Goal: Navigation & Orientation: Find specific page/section

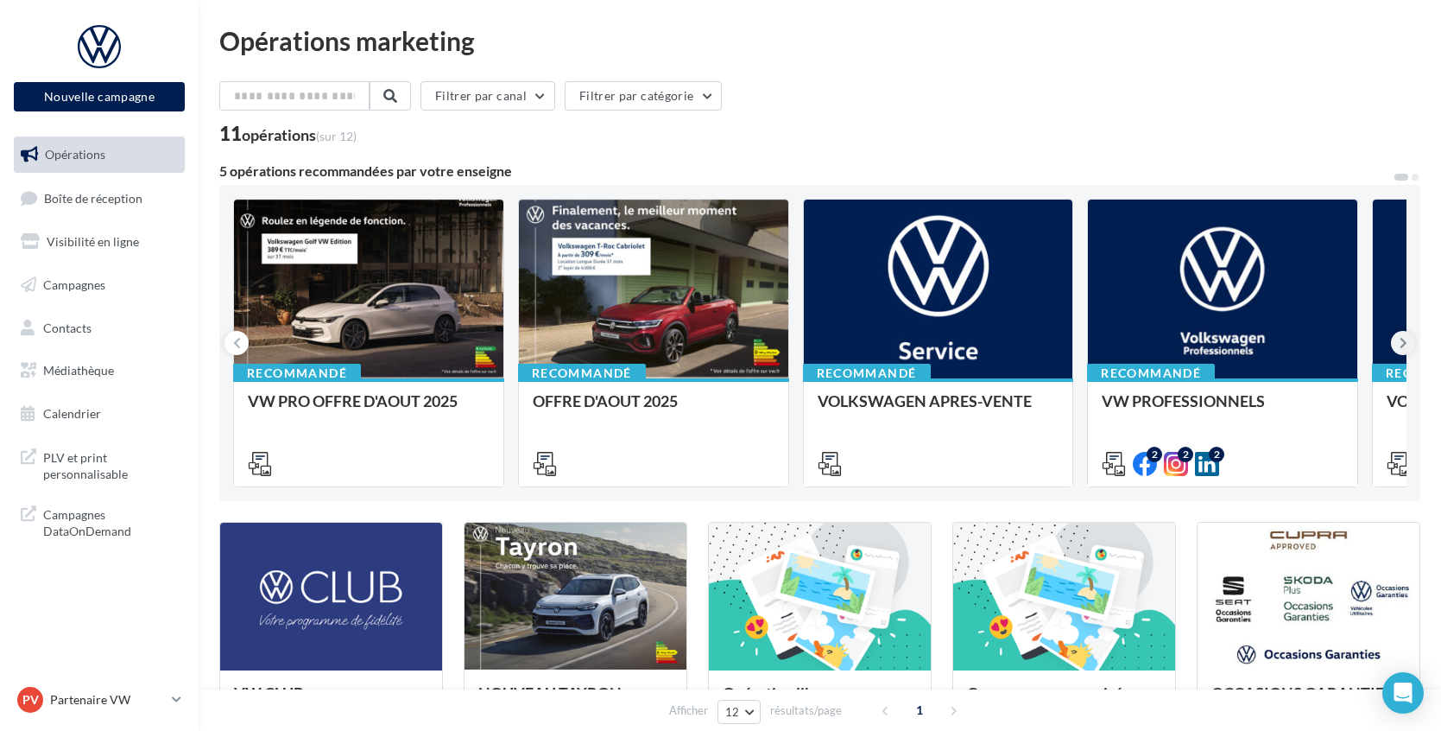
click at [1403, 351] on icon at bounding box center [1404, 342] width 8 height 17
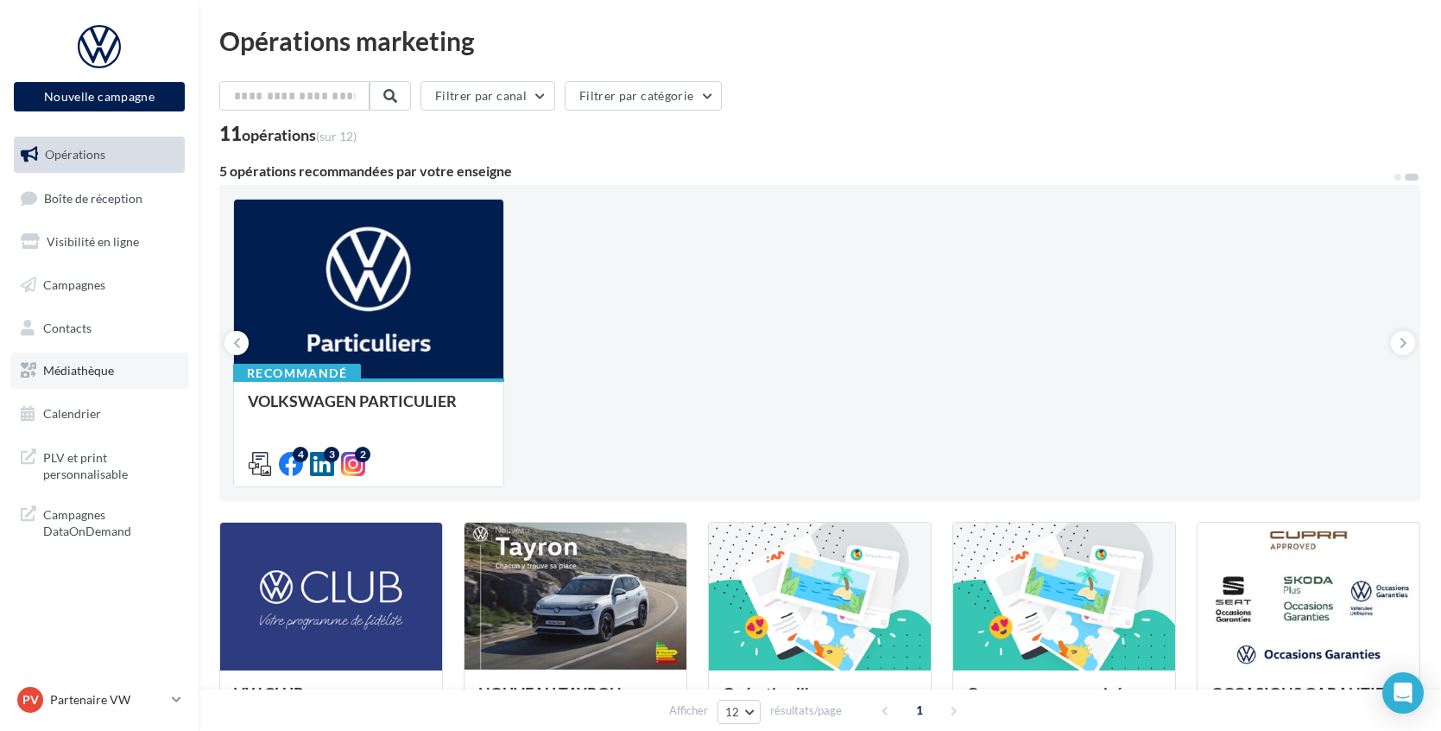
click at [75, 360] on link "Médiathèque" at bounding box center [99, 370] width 178 height 36
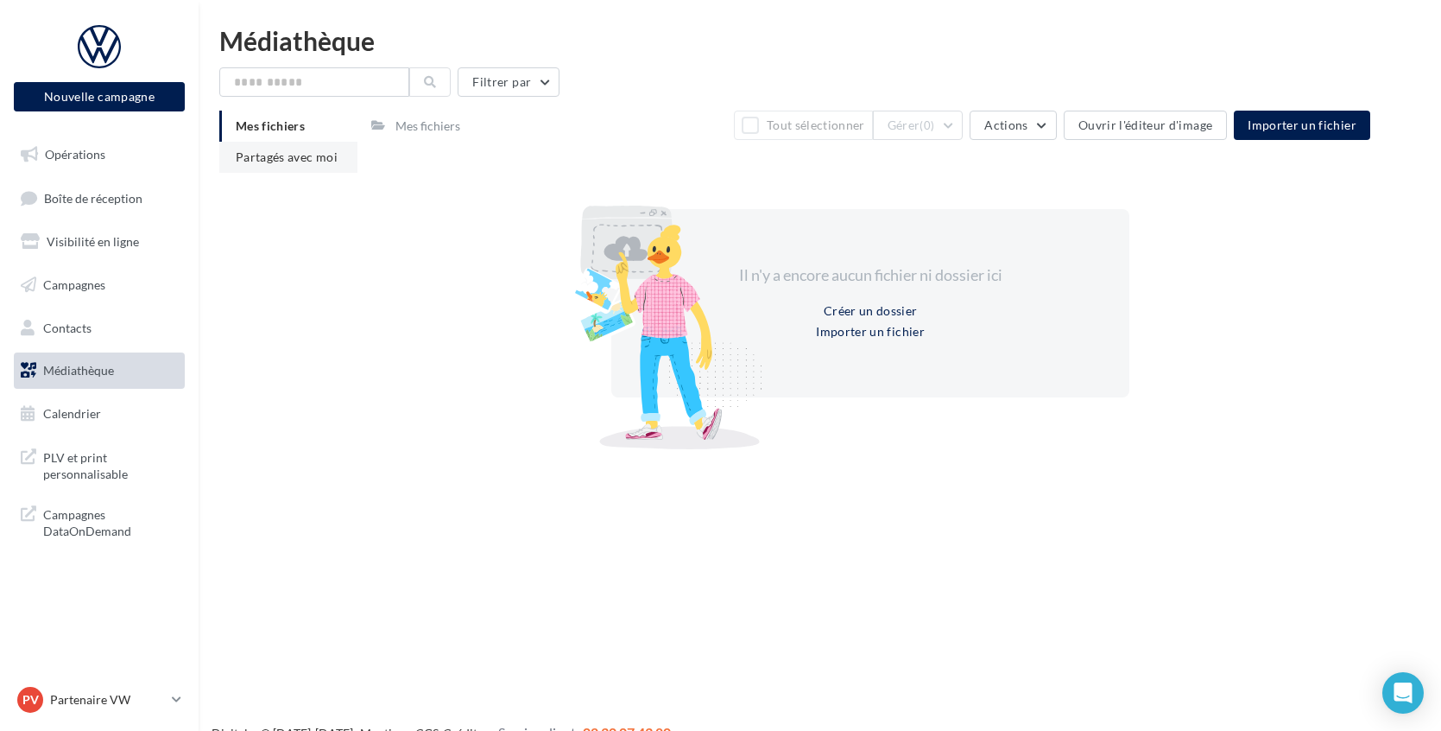
click at [307, 155] on span "Partagés avec moi" at bounding box center [287, 156] width 102 height 15
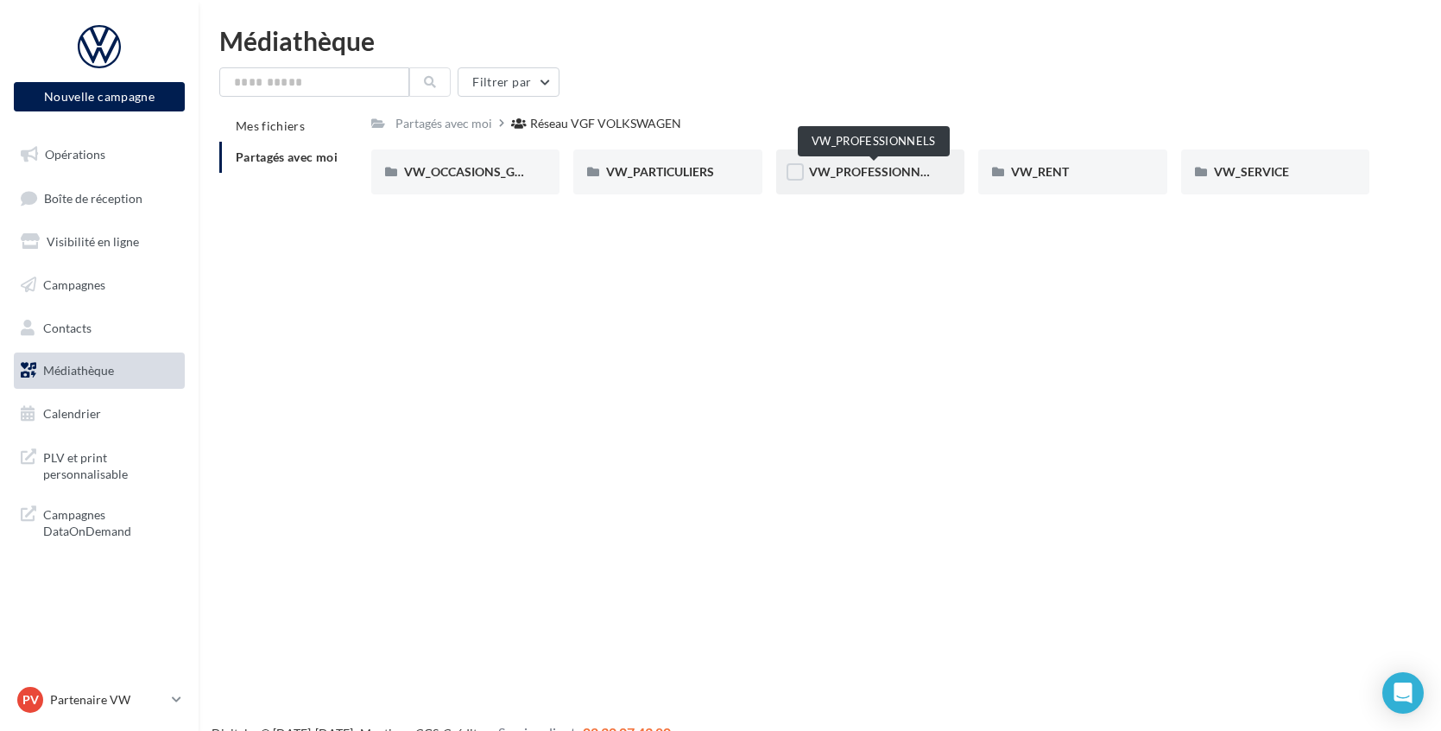
click at [847, 178] on span "VW_PROFESSIONNELS" at bounding box center [874, 171] width 131 height 15
click at [663, 182] on div "VW_PARTICULIERS" at bounding box center [667, 171] width 189 height 45
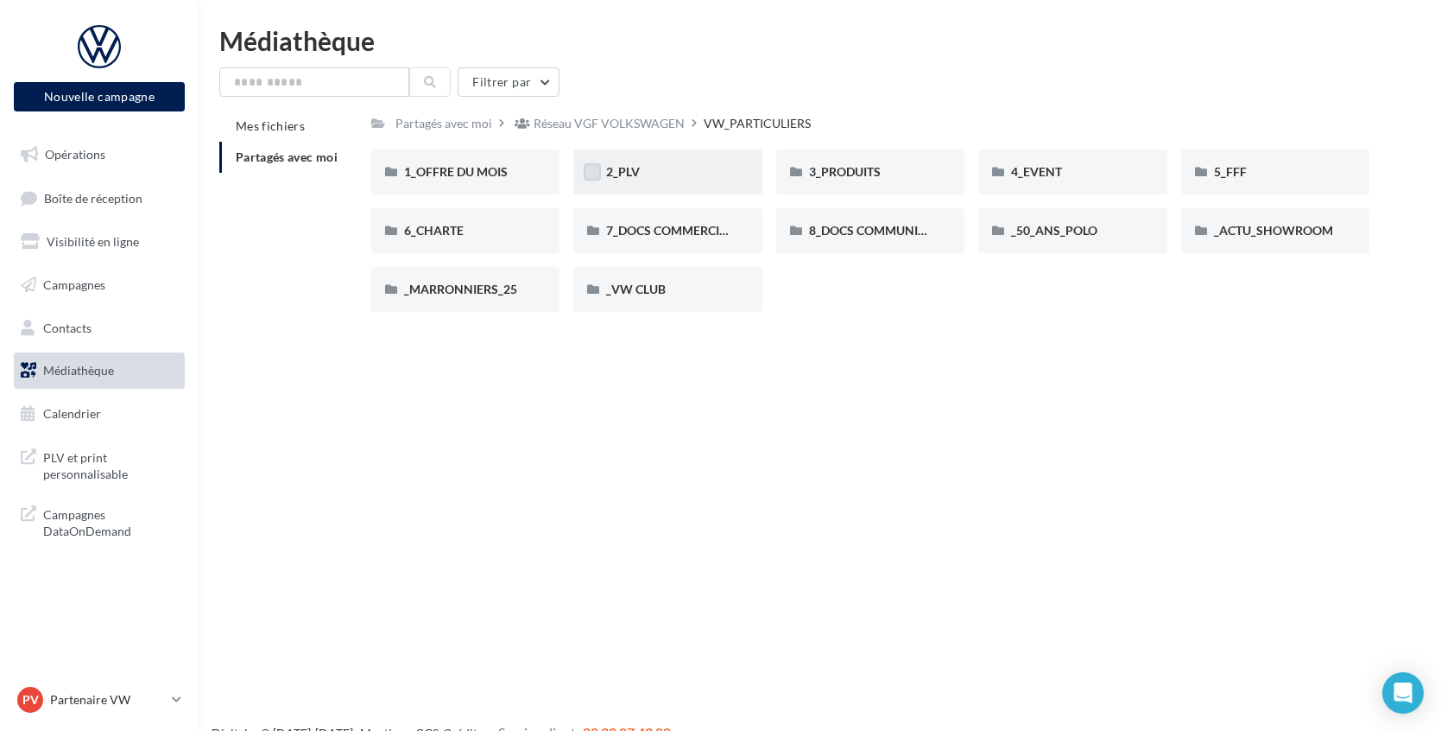
click at [598, 171] on label at bounding box center [592, 171] width 17 height 17
click at [608, 178] on span "2_PLV" at bounding box center [623, 171] width 34 height 15
click at [638, 176] on span "2_PLV" at bounding box center [623, 171] width 34 height 15
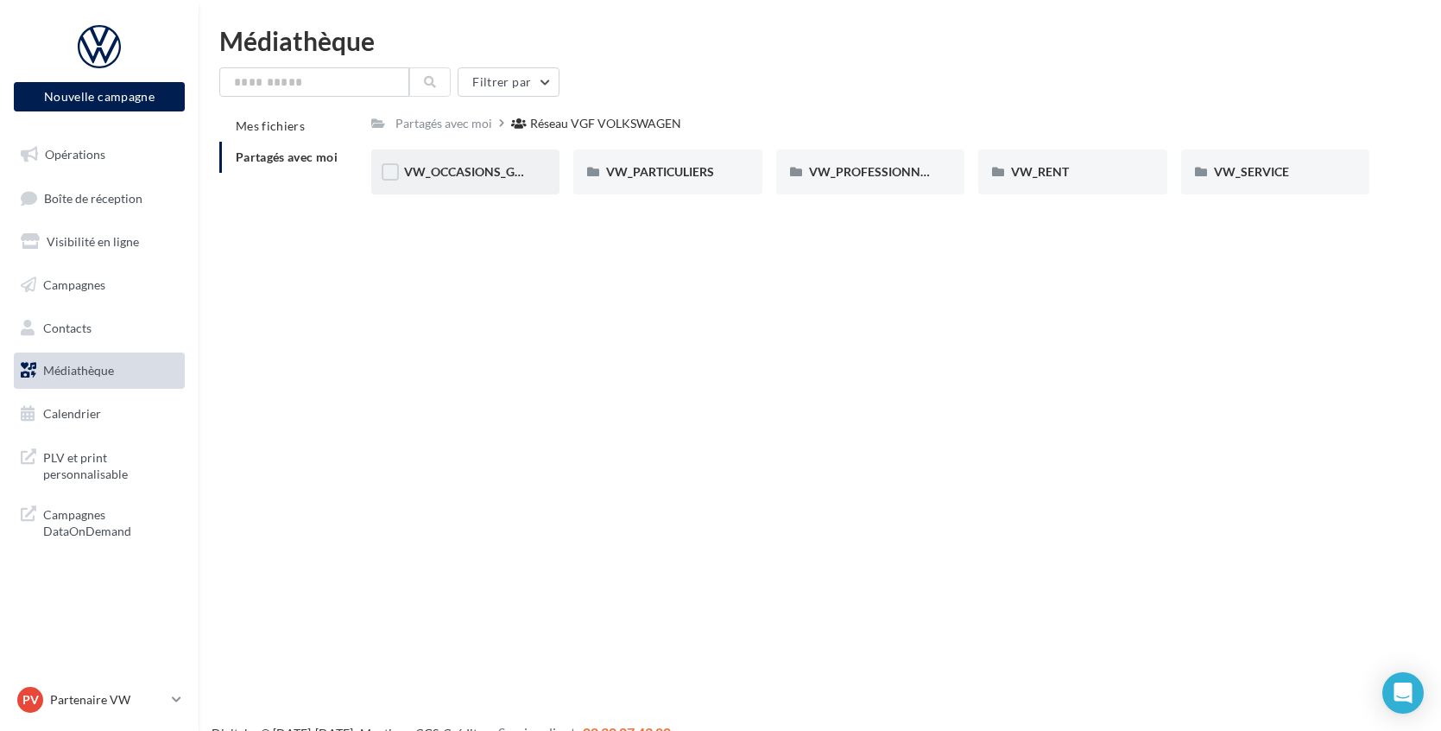
click at [477, 182] on div "VW_OCCASIONS_GARANTIES" at bounding box center [465, 171] width 189 height 45
click at [99, 709] on div "PV Partenaire VW acces_partenaire_VW" at bounding box center [91, 700] width 148 height 26
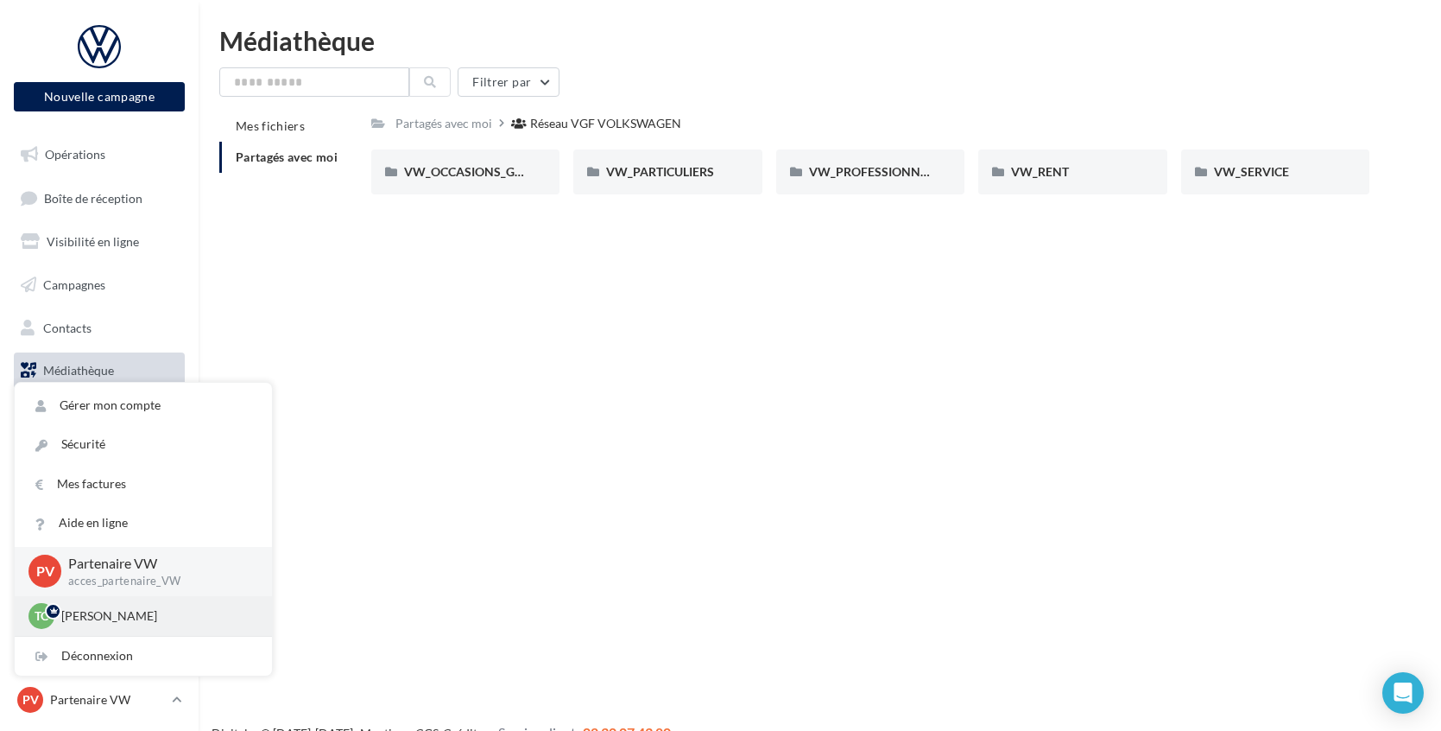
click at [136, 625] on div "[PERSON_NAME] [PERSON_NAME][EMAIL_ADDRESS][DOMAIN_NAME]" at bounding box center [143, 616] width 230 height 26
